Goal: Obtain resource: Download file/media

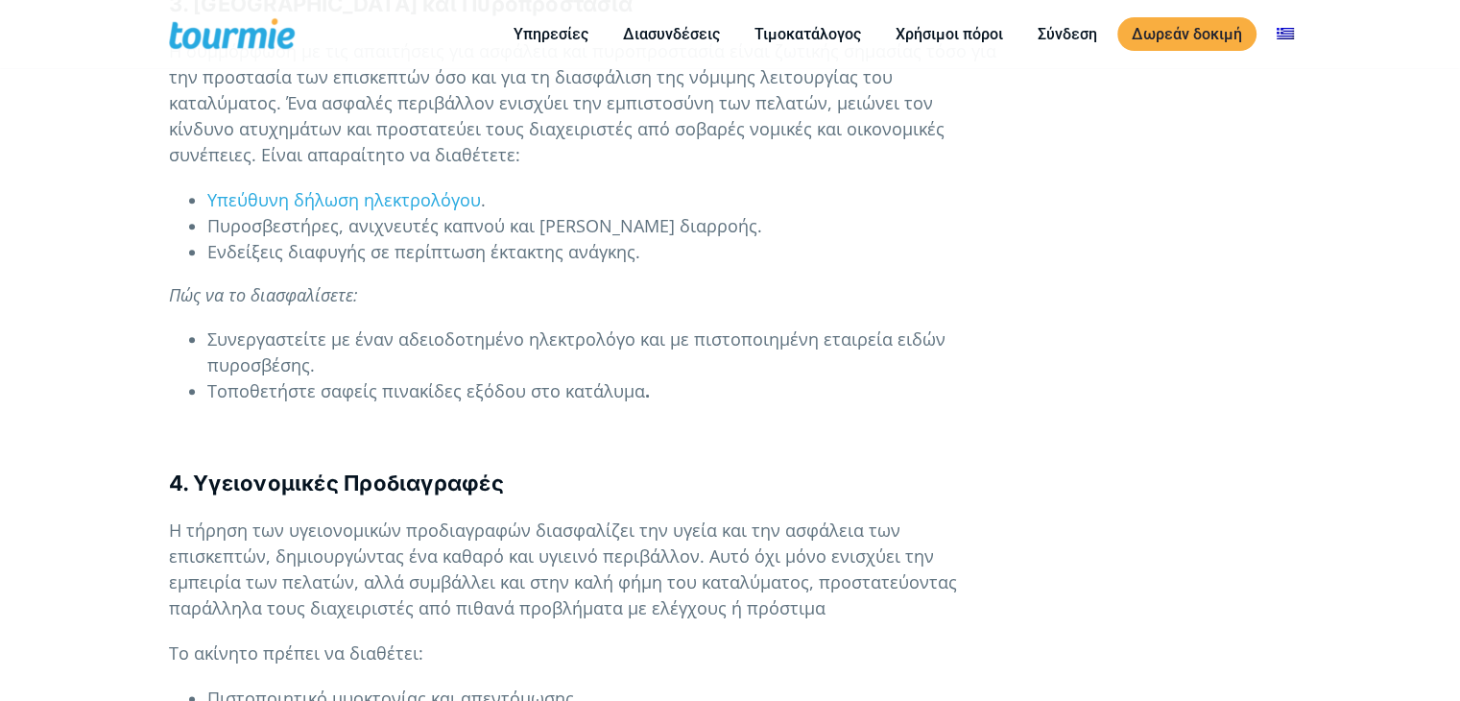
scroll to position [2342, 0]
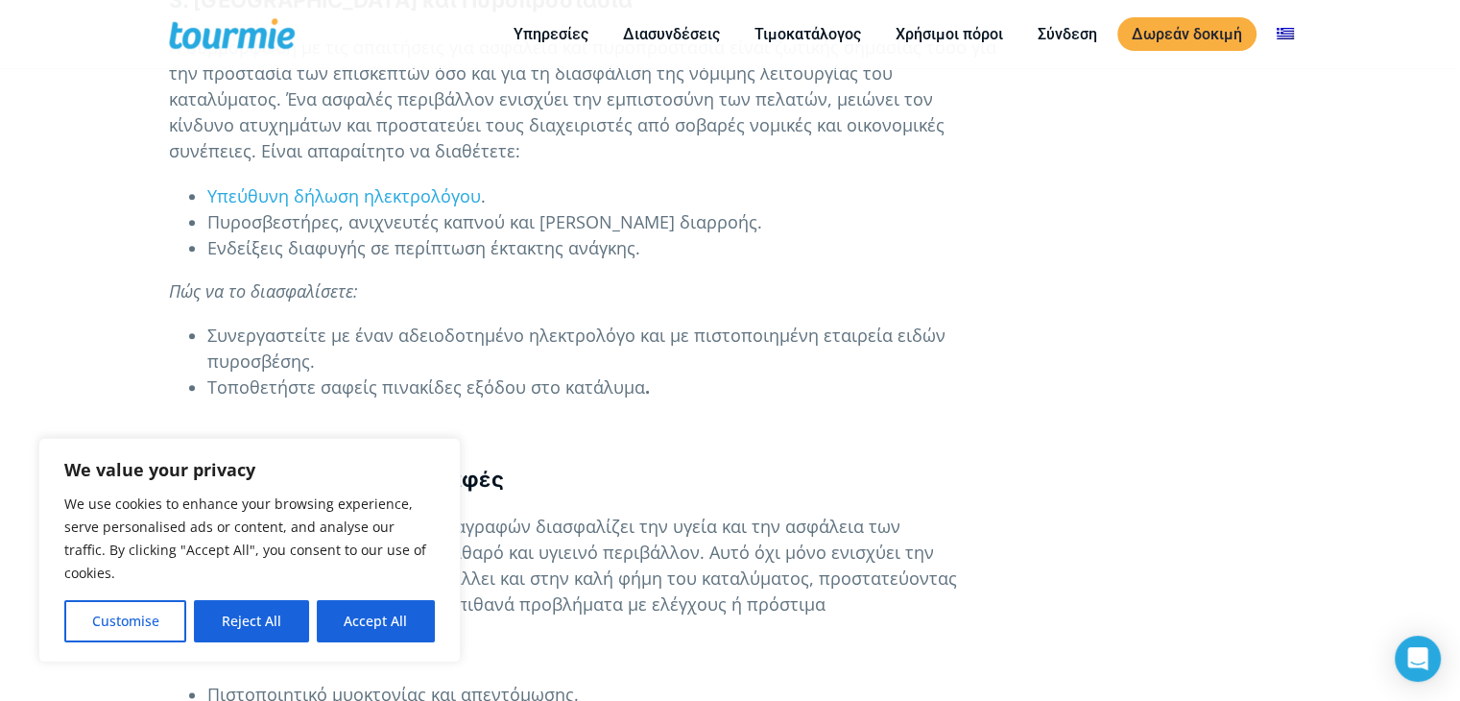
click at [244, 620] on button "Reject All" at bounding box center [251, 621] width 114 height 42
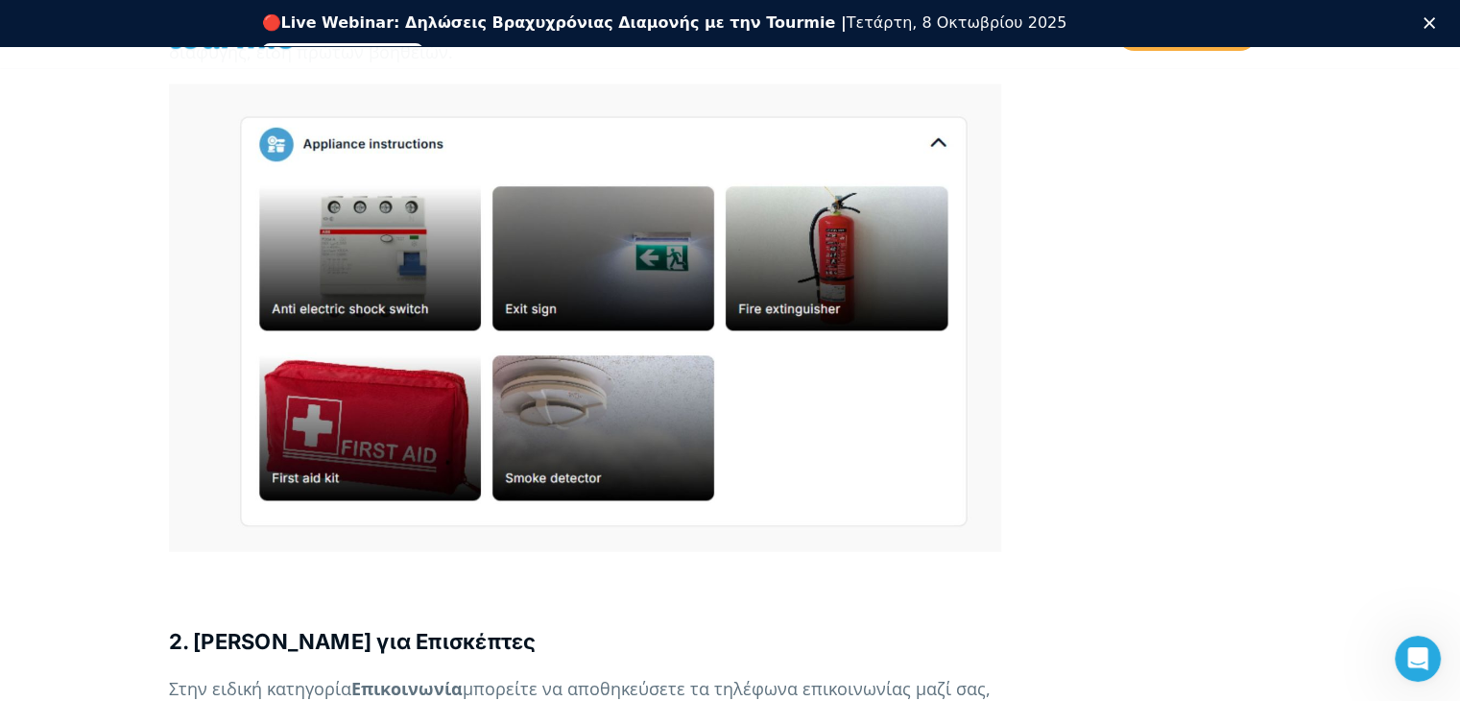
scroll to position [3816, 0]
click at [588, 372] on p at bounding box center [585, 318] width 832 height 468
click at [585, 399] on p at bounding box center [585, 318] width 832 height 468
click at [347, 404] on p at bounding box center [585, 318] width 832 height 468
click at [346, 394] on p at bounding box center [585, 318] width 832 height 468
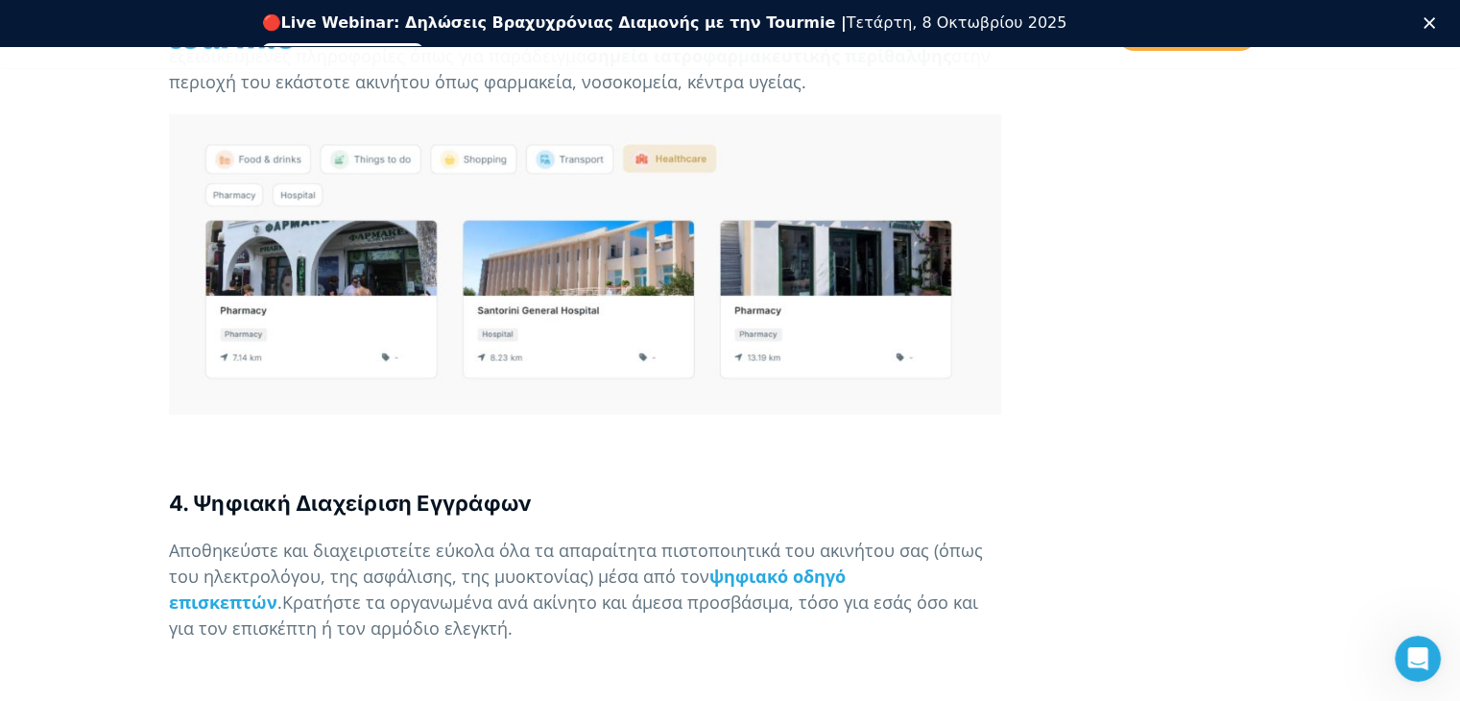
scroll to position [5099, 0]
click at [768, 563] on b "ψηφιακό οδηγό επισκεπτών" at bounding box center [507, 587] width 677 height 49
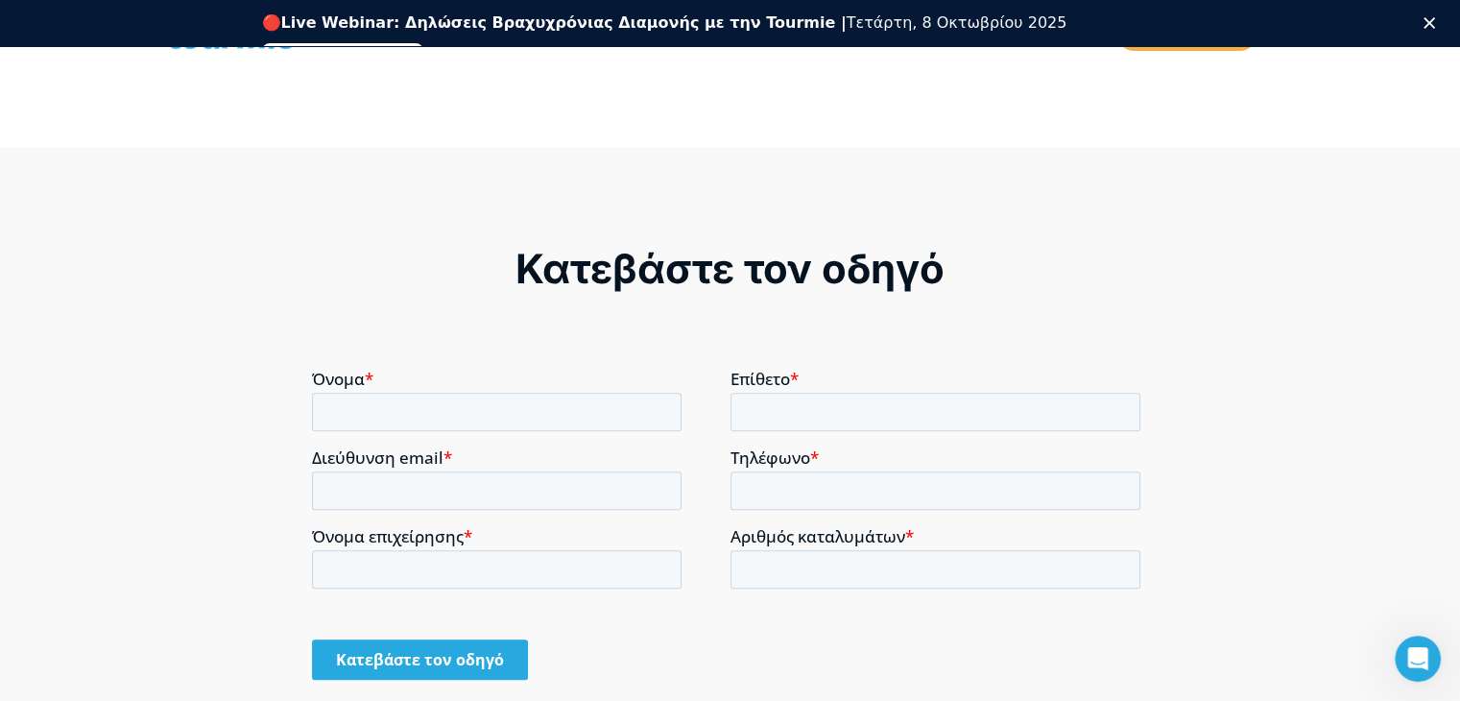
scroll to position [1465, 0]
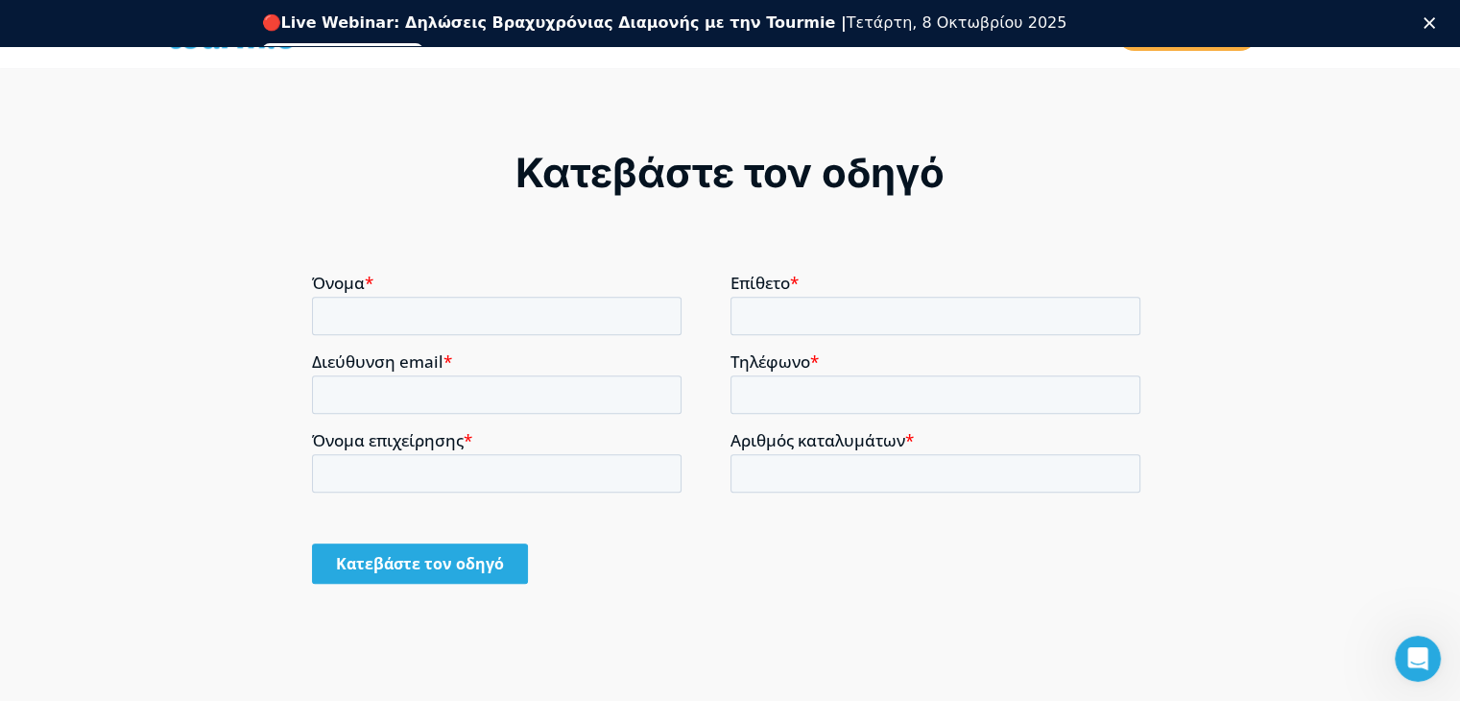
click at [433, 563] on input "Κατεβάστε τον οδηγό" at bounding box center [420, 562] width 216 height 40
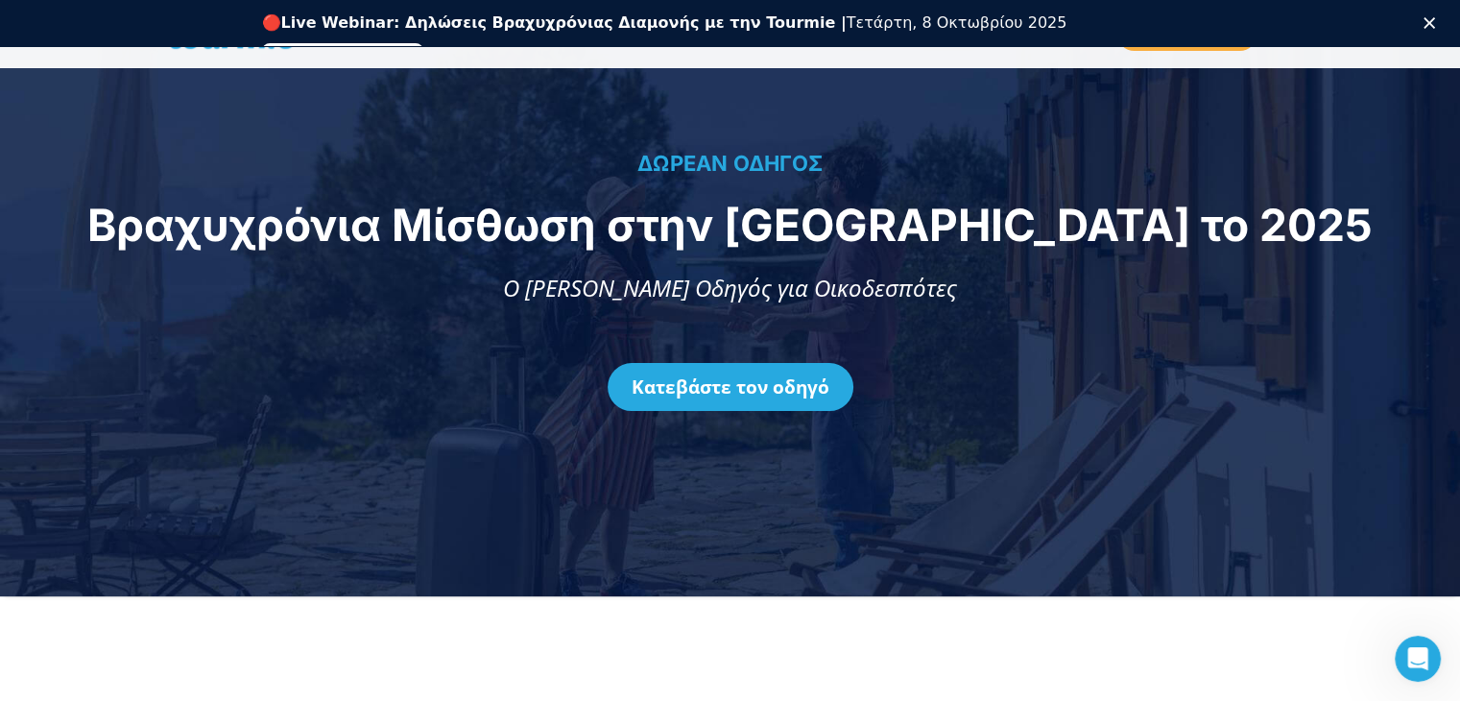
scroll to position [150, 0]
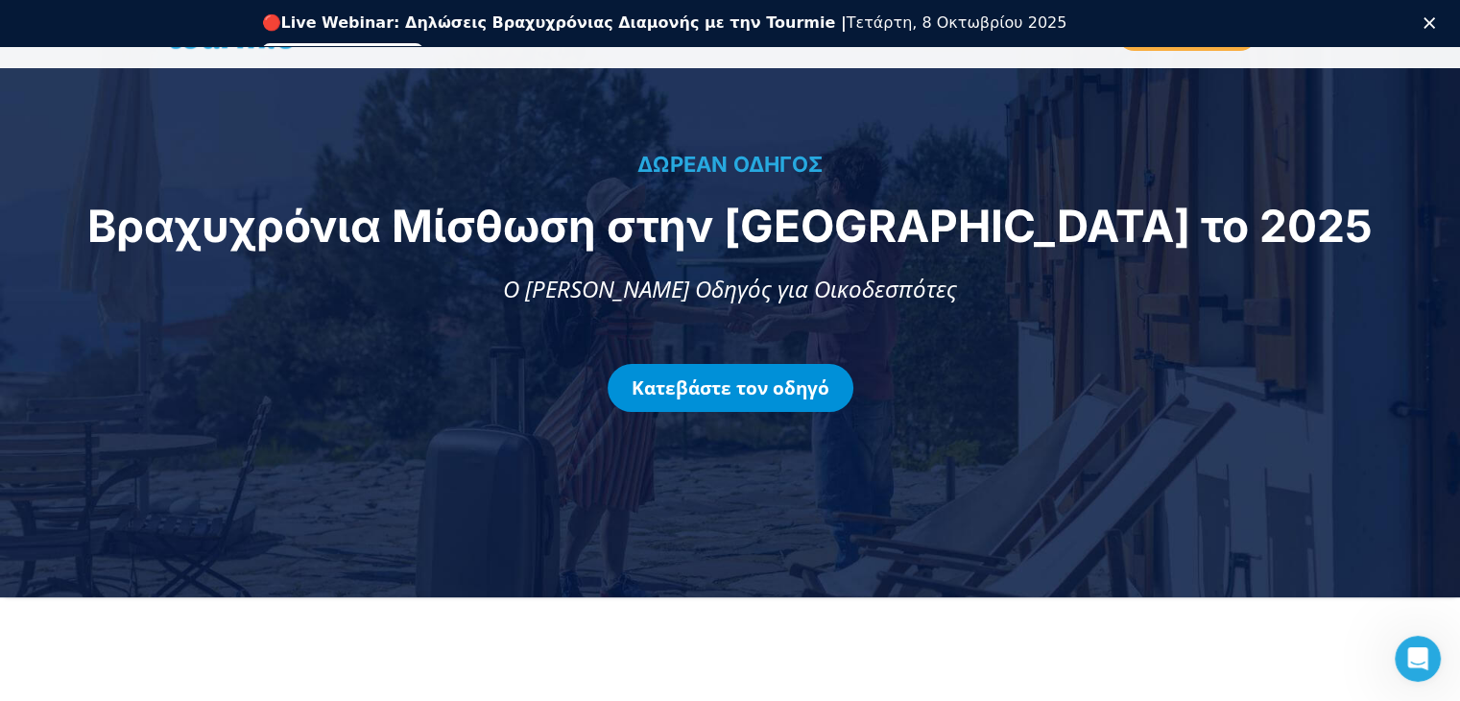
click at [735, 379] on link "Κατεβάστε τον οδηγό" at bounding box center [731, 388] width 246 height 48
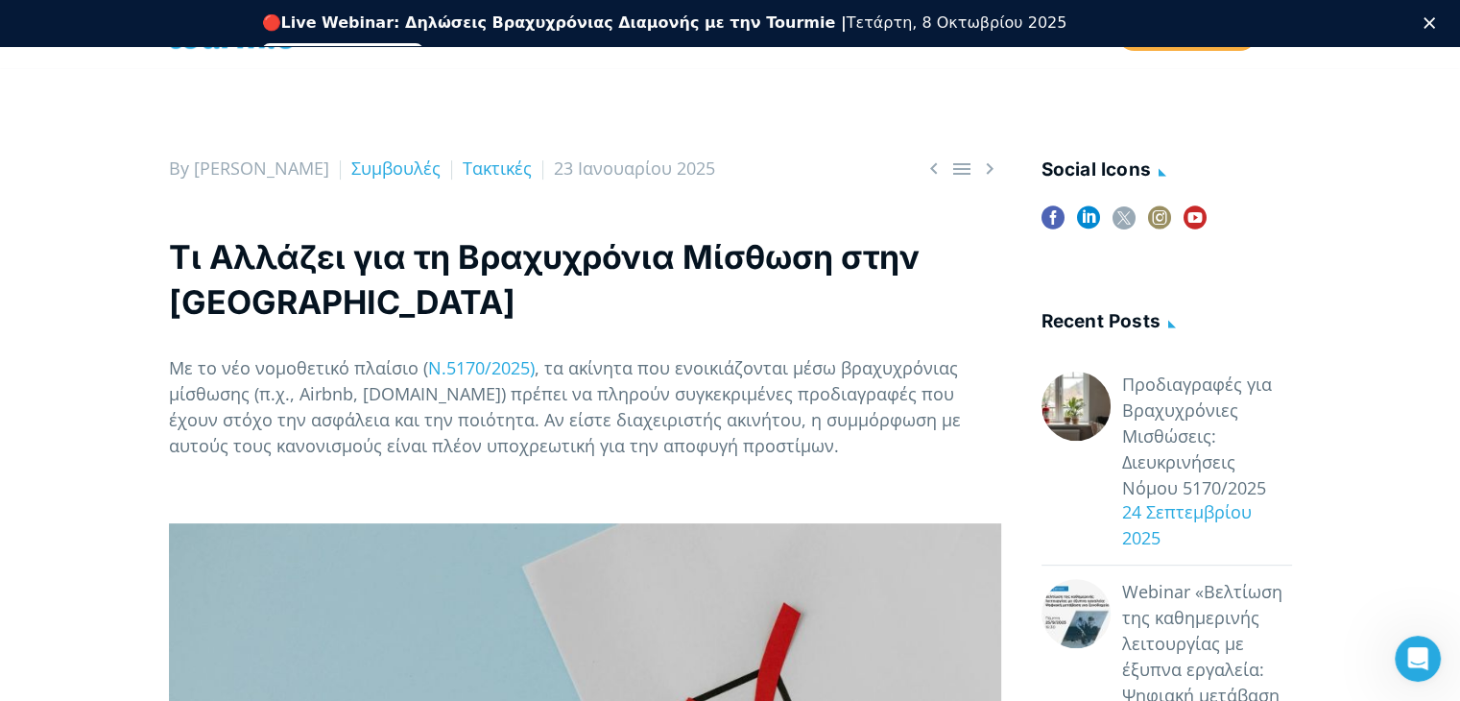
scroll to position [514, 0]
